Goal: Transaction & Acquisition: Download file/media

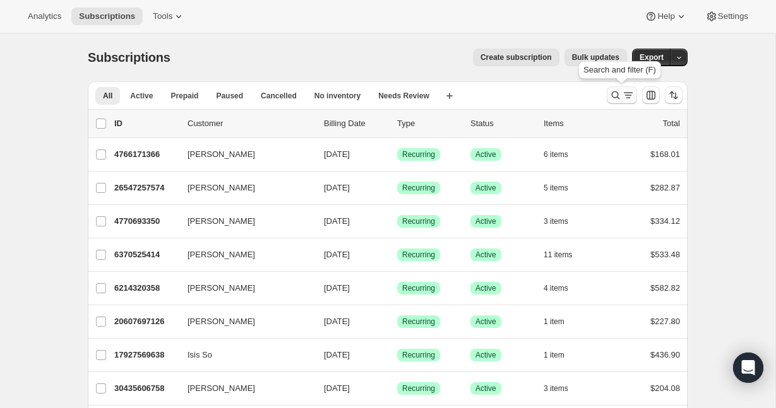
click at [615, 97] on icon "Search and filter results" at bounding box center [615, 95] width 13 height 13
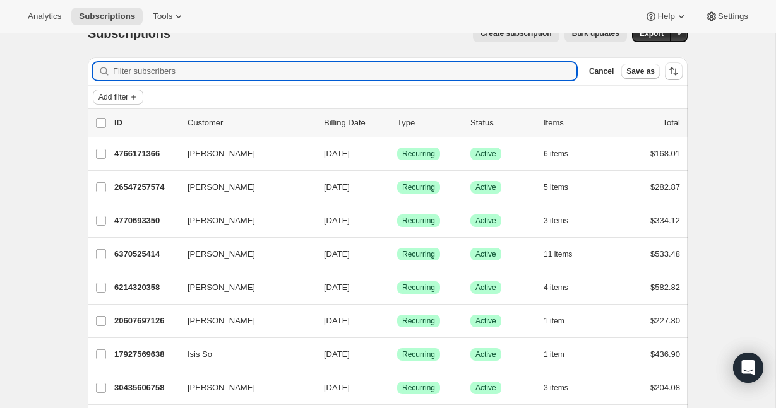
scroll to position [29, 0]
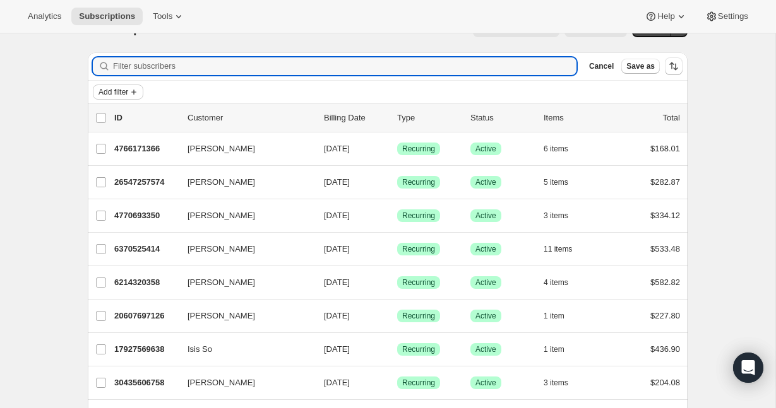
click at [124, 94] on span "Add filter" at bounding box center [113, 92] width 30 height 10
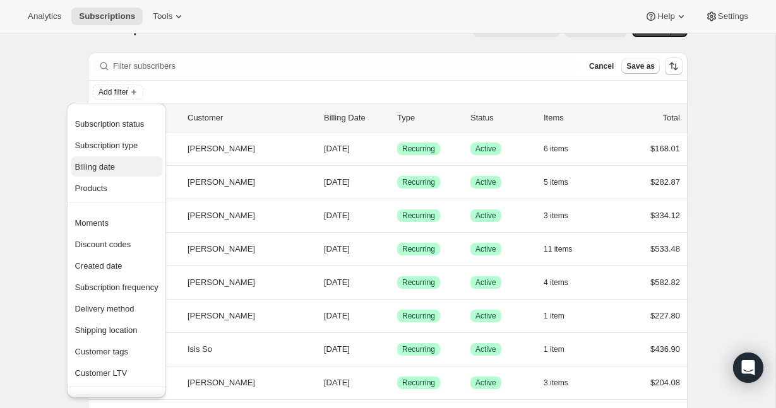
click at [115, 158] on button "Billing date" at bounding box center [116, 167] width 91 height 20
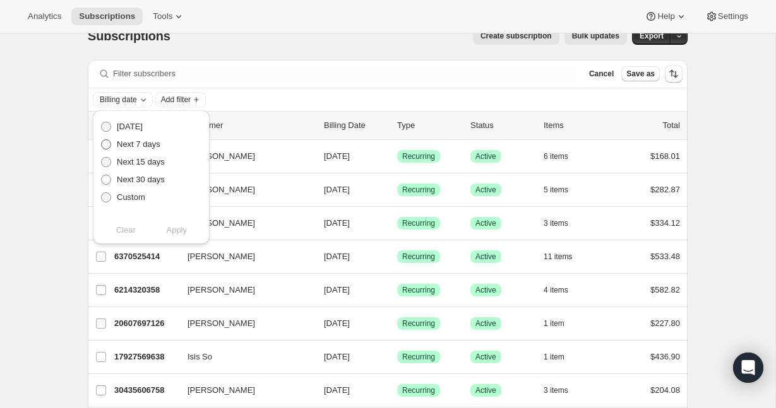
click at [107, 142] on span at bounding box center [106, 145] width 10 height 10
click at [102, 140] on input "Next 7 days" at bounding box center [101, 140] width 1 height 1
radio input "true"
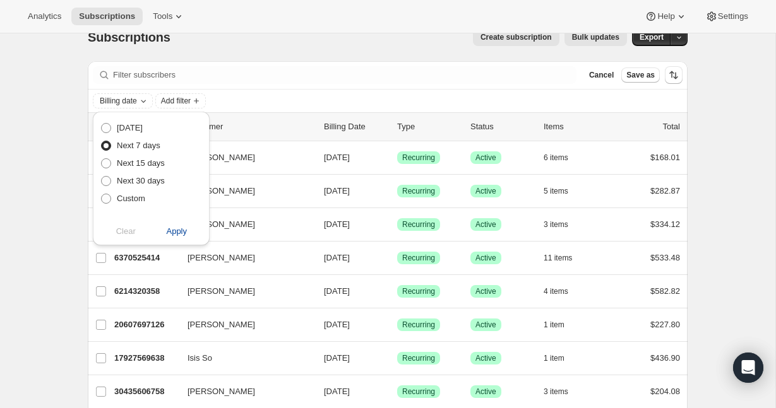
click at [169, 233] on span "Apply" at bounding box center [176, 231] width 21 height 13
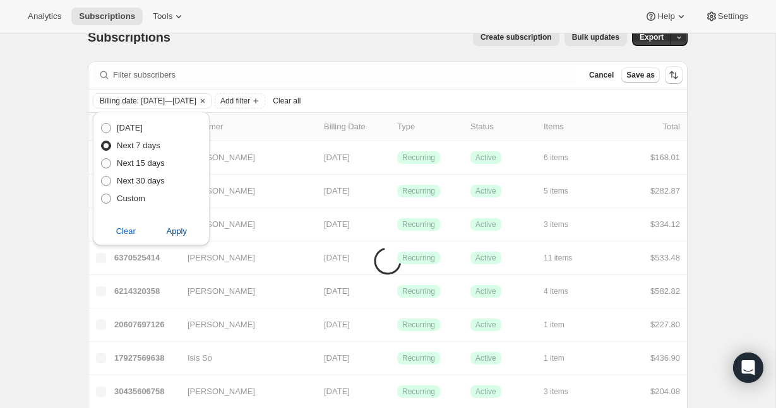
scroll to position [21, 0]
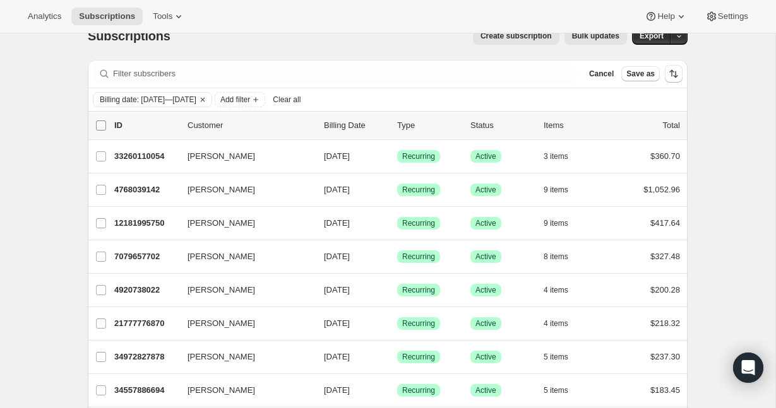
click at [99, 127] on input "0 selected" at bounding box center [101, 126] width 10 height 10
checkbox input "true"
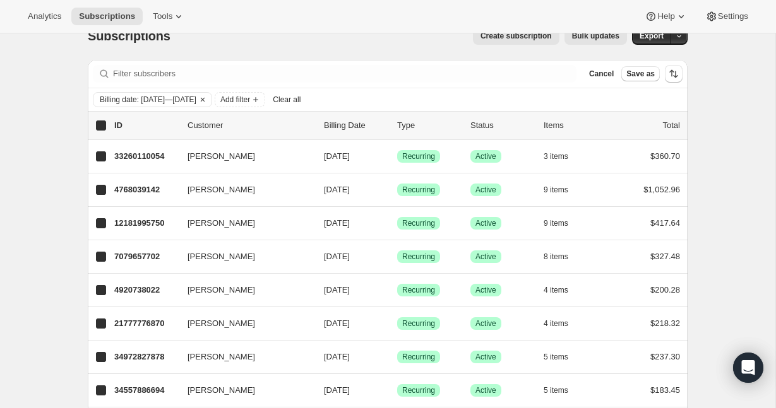
checkbox input "true"
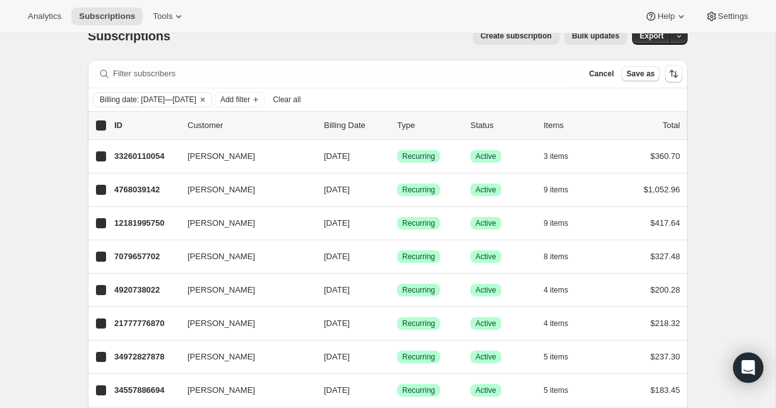
checkbox input "true"
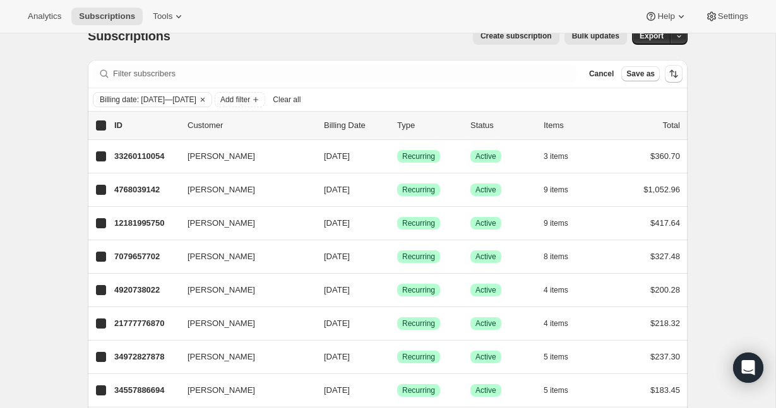
checkbox input "true"
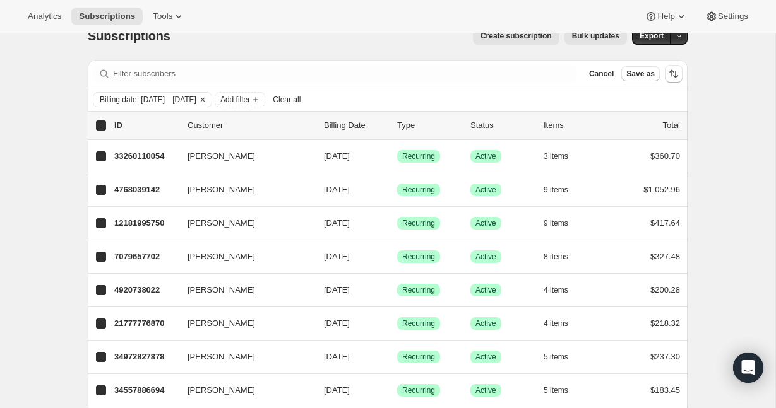
checkbox input "true"
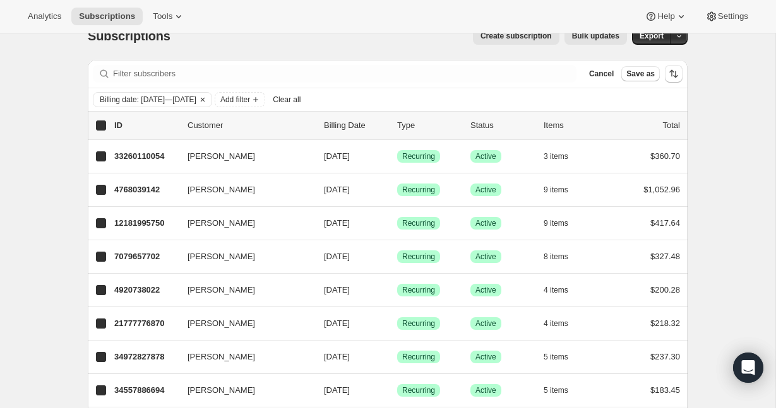
checkbox input "true"
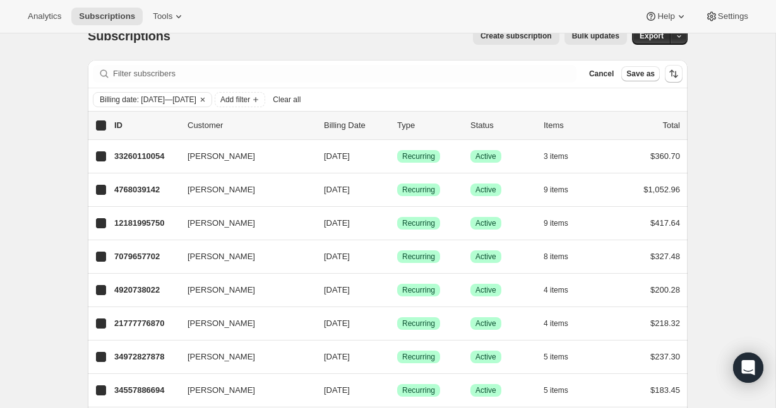
checkbox input "true"
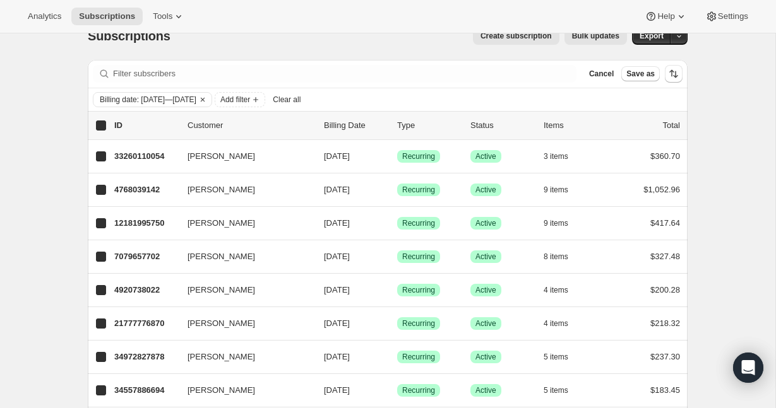
checkbox input "true"
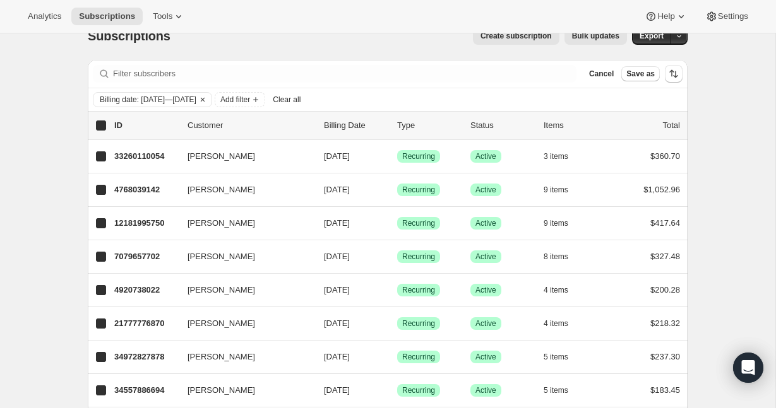
checkbox input "true"
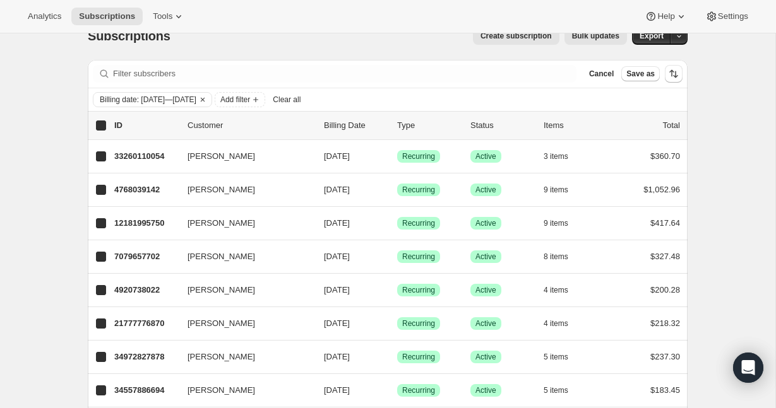
checkbox input "true"
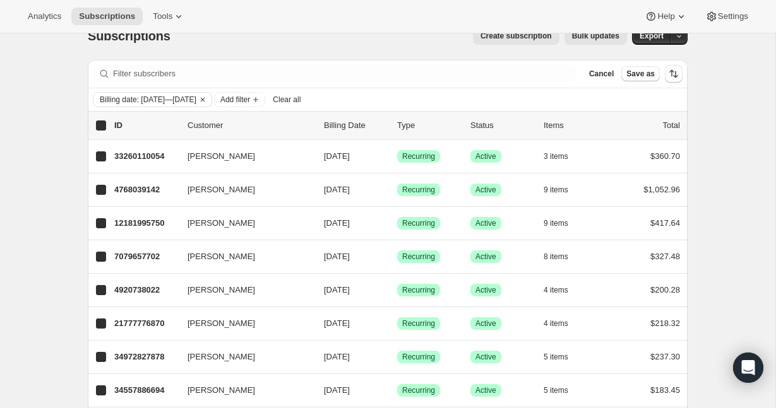
checkbox input "true"
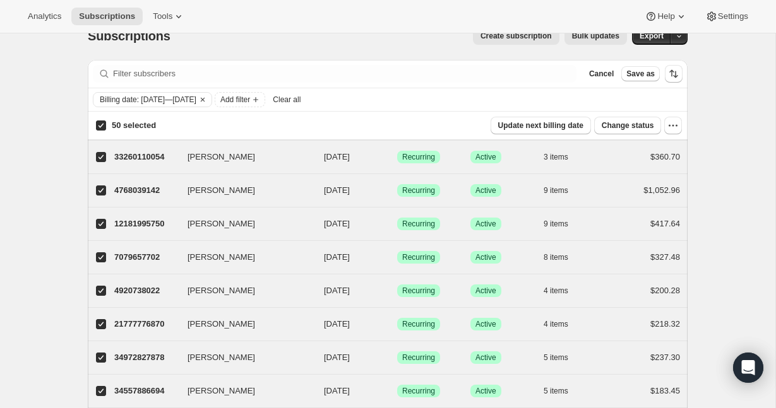
scroll to position [0, 0]
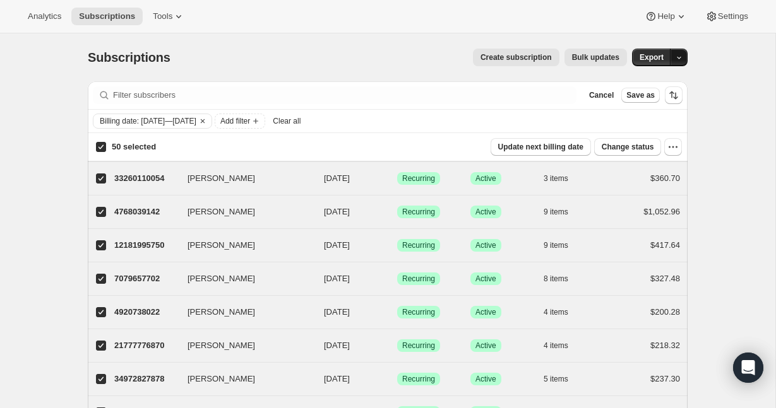
click at [681, 59] on icon "button" at bounding box center [679, 58] width 8 height 8
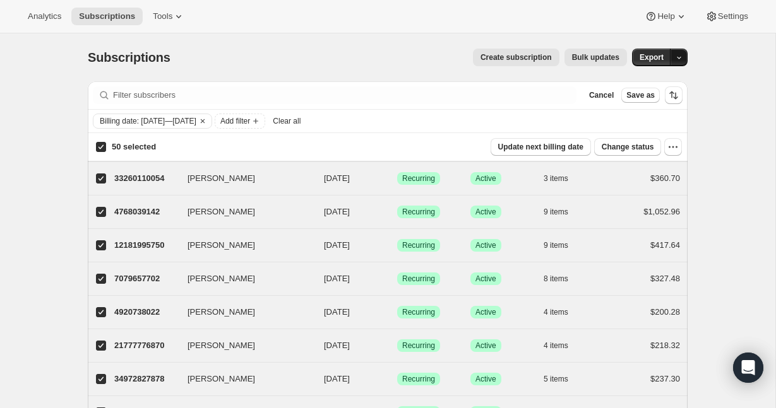
click at [684, 54] on button "button" at bounding box center [679, 58] width 18 height 18
click at [633, 85] on span "Subscription data" at bounding box center [611, 83] width 63 height 9
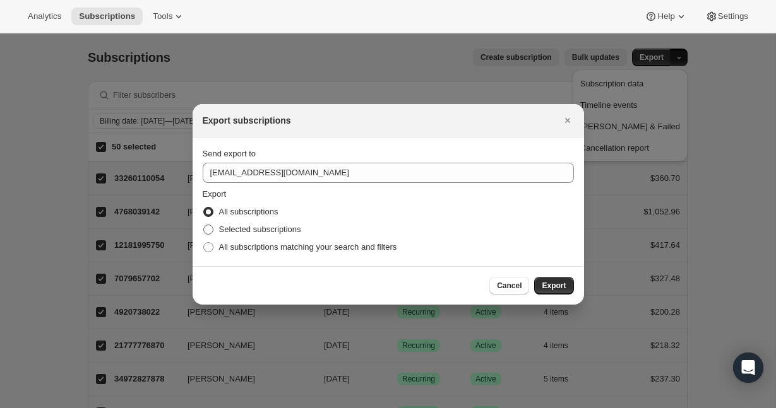
click at [208, 229] on span ":ra:" at bounding box center [208, 230] width 10 height 10
click at [204, 225] on input "Selected subscriptions" at bounding box center [203, 225] width 1 height 1
radio input "true"
click at [547, 282] on span "Export" at bounding box center [554, 286] width 24 height 10
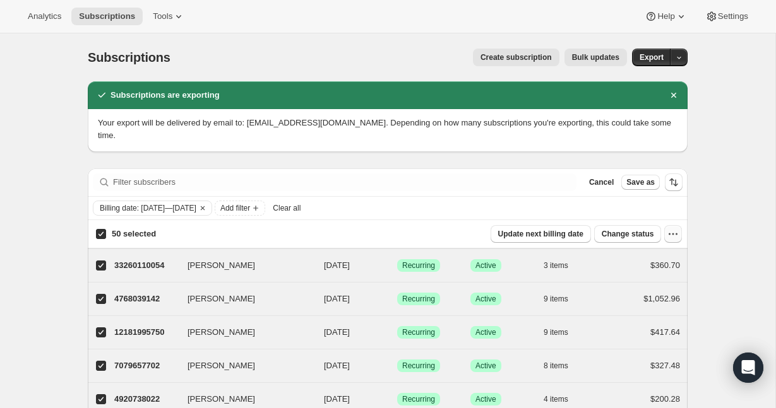
click at [681, 237] on button "button" at bounding box center [673, 234] width 18 height 18
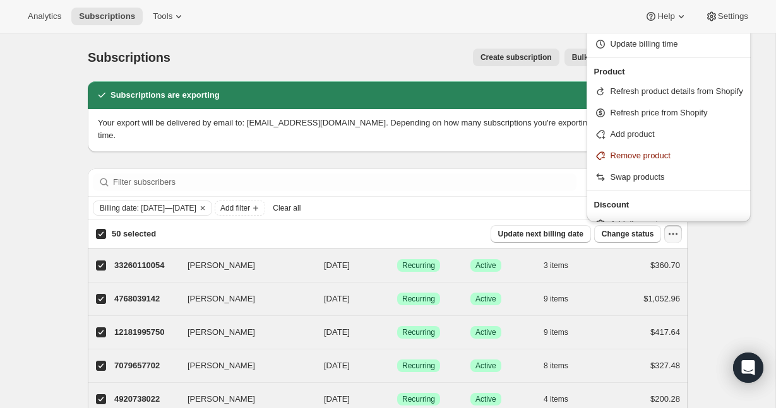
scroll to position [105, 0]
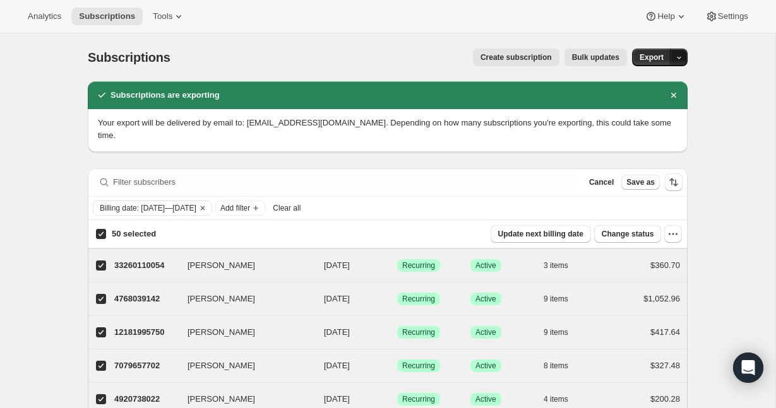
click at [677, 53] on span "button" at bounding box center [679, 57] width 8 height 9
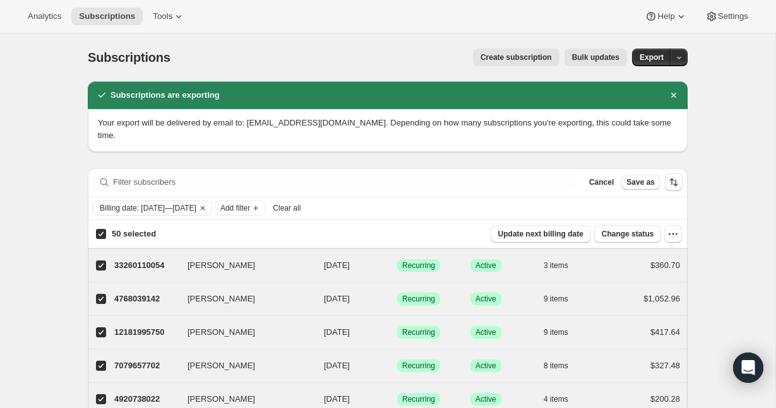
click at [350, 62] on div "Create subscription Bulk updates" at bounding box center [406, 58] width 441 height 18
click at [182, 15] on icon at bounding box center [178, 16] width 13 height 13
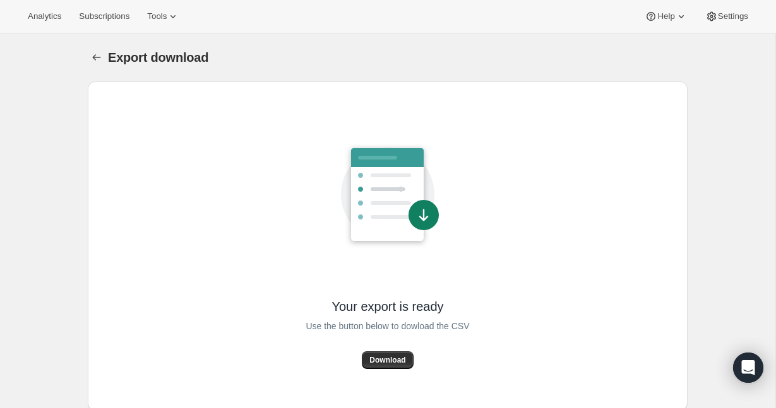
scroll to position [1, 0]
click at [398, 352] on button "Download" at bounding box center [387, 359] width 51 height 18
